Goal: Navigation & Orientation: Find specific page/section

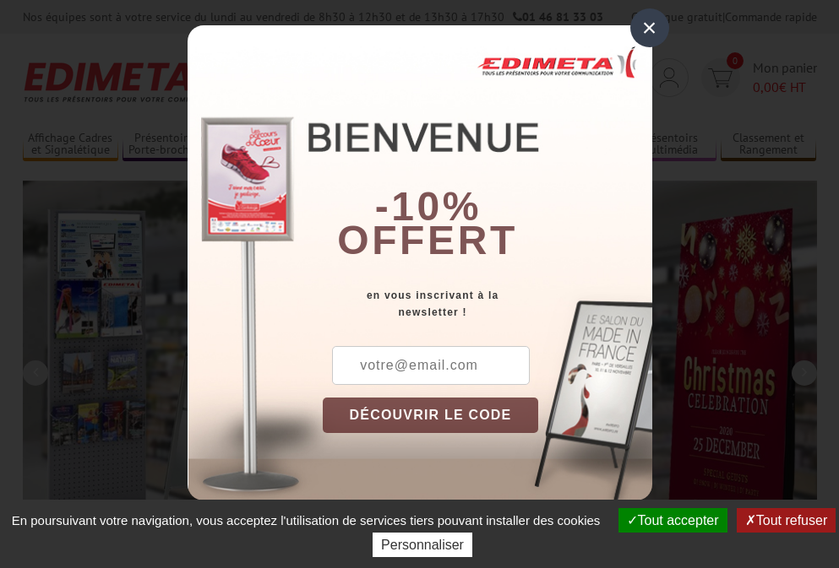
click at [670, 520] on button "Tout accepter" at bounding box center [672, 520] width 109 height 24
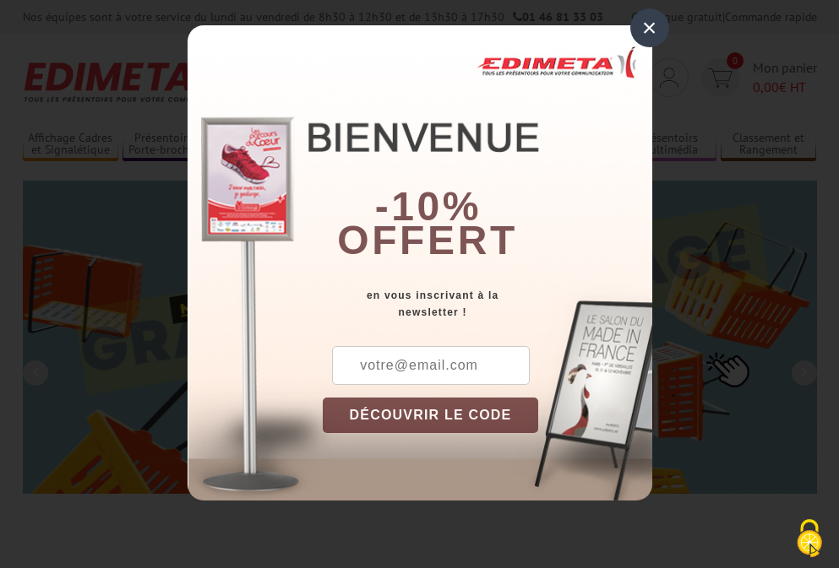
click at [649, 27] on div "×" at bounding box center [649, 27] width 39 height 39
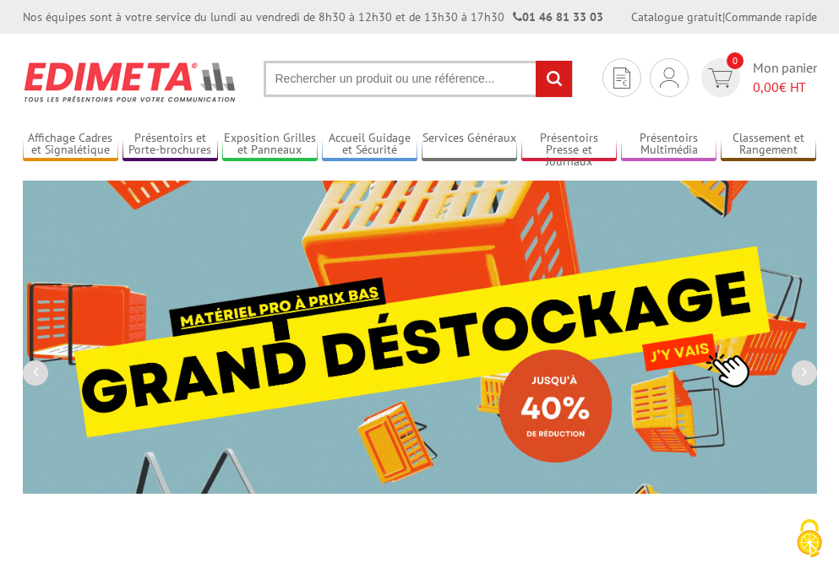
click at [0, 0] on div "Nos équipes sont à votre service du [DATE] au [DATE] de 8h30 à 12h30 et de 13h3…" at bounding box center [419, 17] width 839 height 34
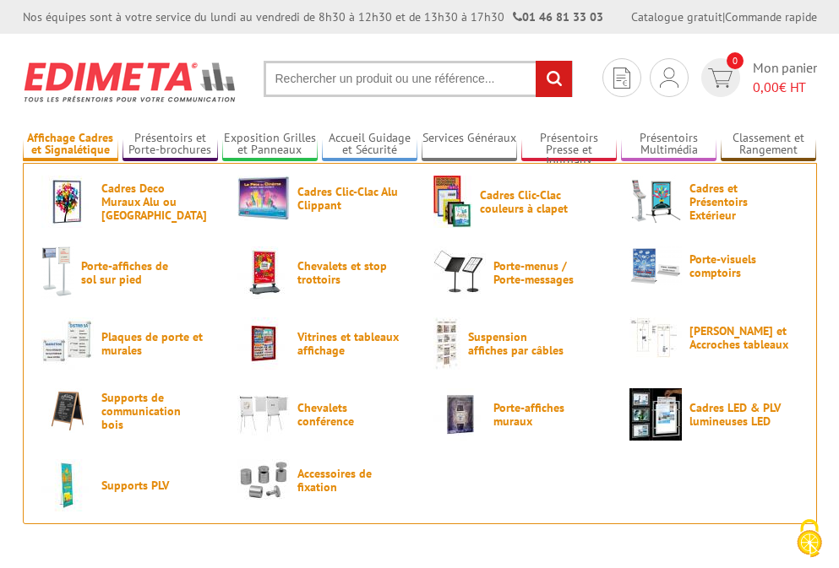
click at [70, 144] on link "Affichage Cadres et Signalétique" at bounding box center [70, 145] width 95 height 28
